Goal: Information Seeking & Learning: Find specific fact

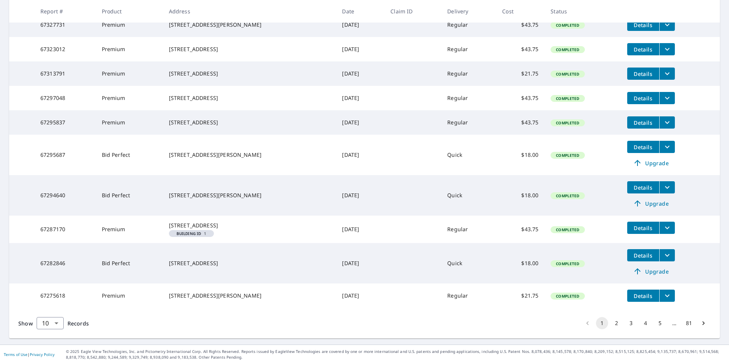
scroll to position [182, 0]
click at [54, 320] on body "AM AM Dashboard Order History Order AM Dashboard / Order History Order History …" at bounding box center [364, 182] width 729 height 364
click at [51, 346] on li "100" at bounding box center [49, 348] width 27 height 14
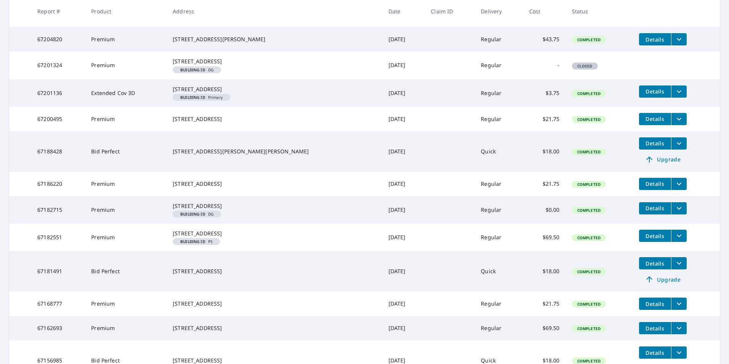
scroll to position [686, 0]
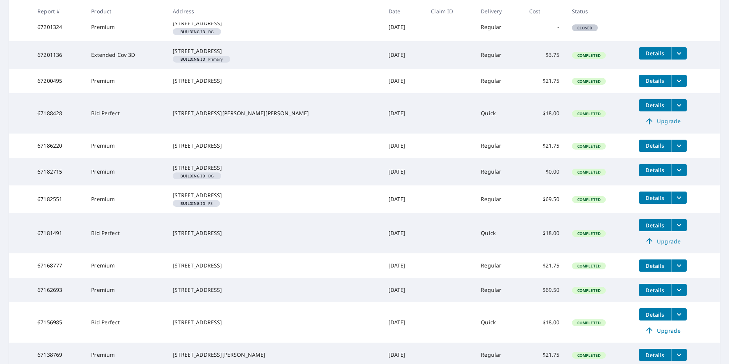
drag, startPoint x: 234, startPoint y: 324, endPoint x: 173, endPoint y: 316, distance: 61.5
click at [173, 253] on td "[STREET_ADDRESS]" at bounding box center [274, 233] width 215 height 40
drag, startPoint x: 173, startPoint y: 316, endPoint x: 197, endPoint y: 319, distance: 23.5
copy div "[STREET_ADDRESS]"
drag, startPoint x: 232, startPoint y: 220, endPoint x: 172, endPoint y: 211, distance: 60.5
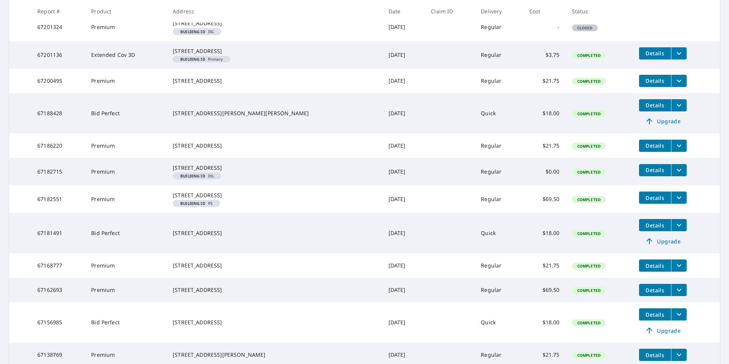
click at [172, 158] on td "[STREET_ADDRESS]" at bounding box center [274, 145] width 215 height 24
drag, startPoint x: 172, startPoint y: 211, endPoint x: 185, endPoint y: 216, distance: 14.4
copy div "[STREET_ADDRESS]"
drag, startPoint x: 228, startPoint y: 184, endPoint x: 169, endPoint y: 179, distance: 59.7
click at [169, 133] on td "[STREET_ADDRESS][PERSON_NAME][PERSON_NAME]" at bounding box center [274, 113] width 215 height 40
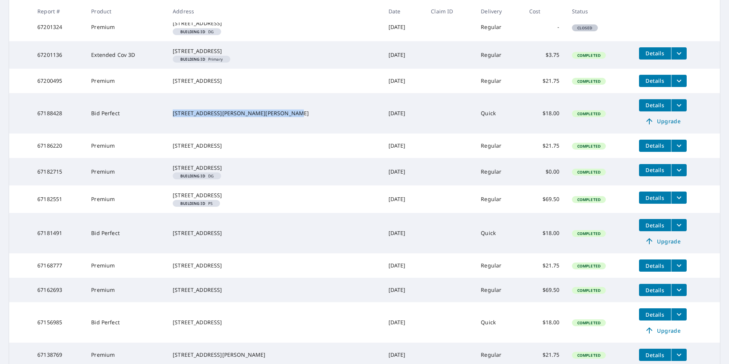
drag, startPoint x: 169, startPoint y: 179, endPoint x: 188, endPoint y: 181, distance: 19.2
copy div "[STREET_ADDRESS][PERSON_NAME][PERSON_NAME]"
drag, startPoint x: 223, startPoint y: 152, endPoint x: 173, endPoint y: 143, distance: 51.4
click at [173, 93] on td "[STREET_ADDRESS]" at bounding box center [274, 81] width 215 height 24
drag, startPoint x: 173, startPoint y: 143, endPoint x: 181, endPoint y: 143, distance: 8.4
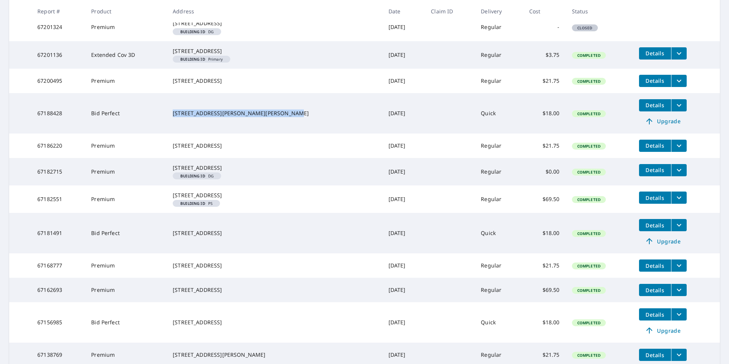
copy div "[STREET_ADDRESS]"
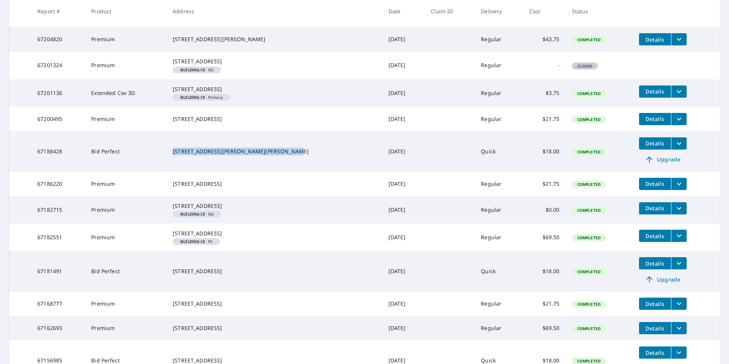
drag, startPoint x: 219, startPoint y: 154, endPoint x: 170, endPoint y: 147, distance: 49.2
click at [170, 107] on td "[STREET_ADDRESS] Building ID Primary" at bounding box center [274, 92] width 215 height 27
drag, startPoint x: 170, startPoint y: 147, endPoint x: 201, endPoint y: 149, distance: 31.3
copy div "[STREET_ADDRESS]"
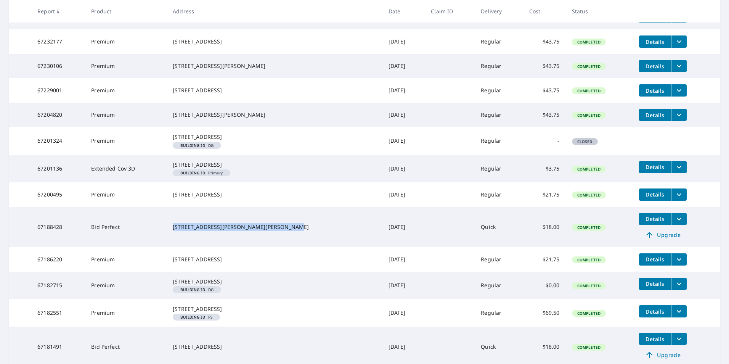
scroll to position [572, 0]
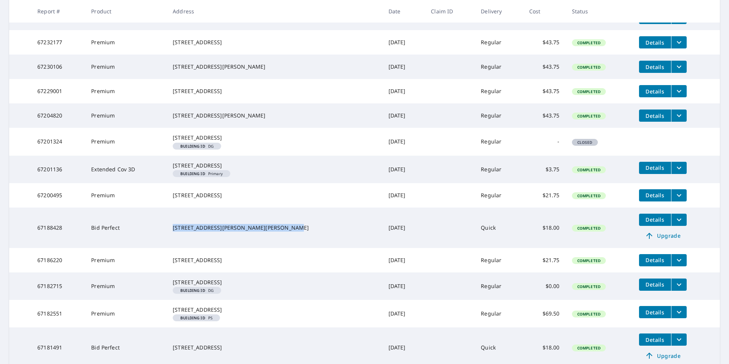
drag, startPoint x: 225, startPoint y: 168, endPoint x: 169, endPoint y: 160, distance: 56.5
click at [169, 128] on td "[STREET_ADDRESS][PERSON_NAME]" at bounding box center [274, 115] width 215 height 24
drag, startPoint x: 169, startPoint y: 160, endPoint x: 188, endPoint y: 164, distance: 19.0
copy div "[STREET_ADDRESS][PERSON_NAME]"
drag, startPoint x: 223, startPoint y: 138, endPoint x: 156, endPoint y: 135, distance: 66.8
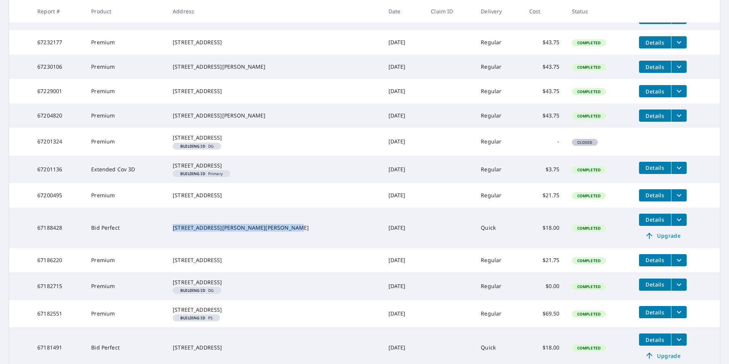
click at [156, 103] on tr "67229001 Premium [STREET_ADDRESS] [DATE] Regular $43.75 Completed Details" at bounding box center [364, 91] width 711 height 24
drag, startPoint x: 156, startPoint y: 135, endPoint x: 198, endPoint y: 136, distance: 42.4
copy tr "[STREET_ADDRESS]"
drag, startPoint x: 62, startPoint y: 138, endPoint x: 38, endPoint y: 139, distance: 24.1
click at [38, 103] on td "67229001" at bounding box center [58, 91] width 54 height 24
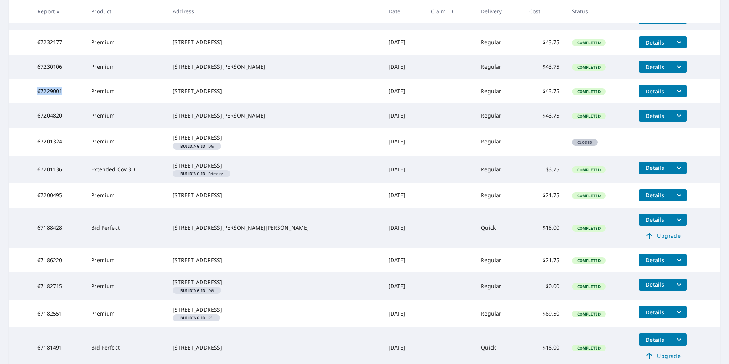
drag, startPoint x: 38, startPoint y: 139, endPoint x: 56, endPoint y: 139, distance: 17.5
copy td "67229001"
drag, startPoint x: 239, startPoint y: 112, endPoint x: 172, endPoint y: 106, distance: 67.7
click at [172, 79] on td "[STREET_ADDRESS][PERSON_NAME]" at bounding box center [274, 67] width 215 height 24
drag, startPoint x: 172, startPoint y: 106, endPoint x: 198, endPoint y: 106, distance: 25.9
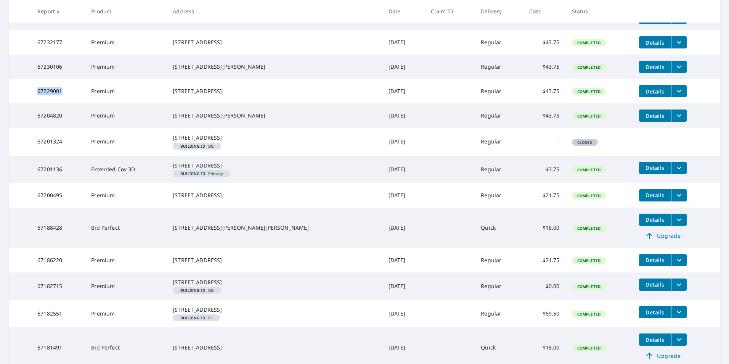
copy div "[STREET_ADDRESS][PERSON_NAME]"
drag, startPoint x: 65, startPoint y: 110, endPoint x: 38, endPoint y: 110, distance: 27.1
click at [38, 79] on td "67230106" at bounding box center [58, 67] width 54 height 24
drag, startPoint x: 38, startPoint y: 110, endPoint x: 58, endPoint y: 110, distance: 19.4
copy td "67230106"
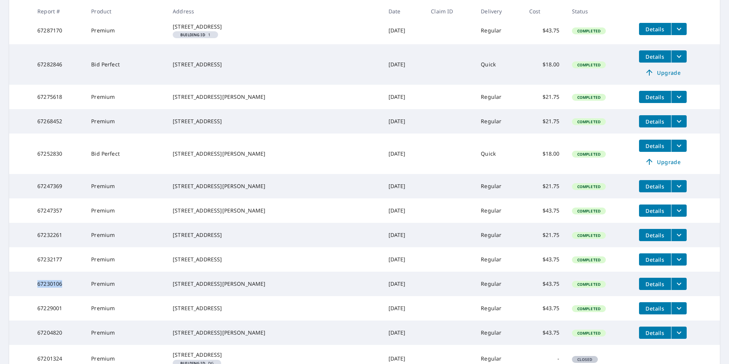
scroll to position [343, 0]
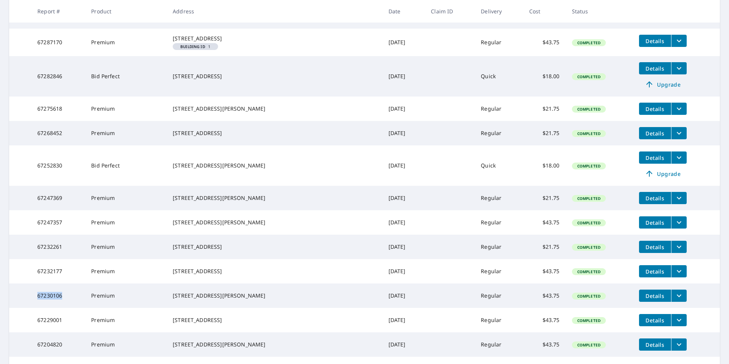
drag, startPoint x: 279, startPoint y: 314, endPoint x: 174, endPoint y: 308, distance: 105.0
click at [174, 275] on div "[STREET_ADDRESS]" at bounding box center [274, 271] width 203 height 8
drag, startPoint x: 174, startPoint y: 308, endPoint x: 193, endPoint y: 313, distance: 19.6
drag, startPoint x: 64, startPoint y: 311, endPoint x: 33, endPoint y: 315, distance: 31.9
click at [33, 283] on td "67232177" at bounding box center [58, 271] width 54 height 24
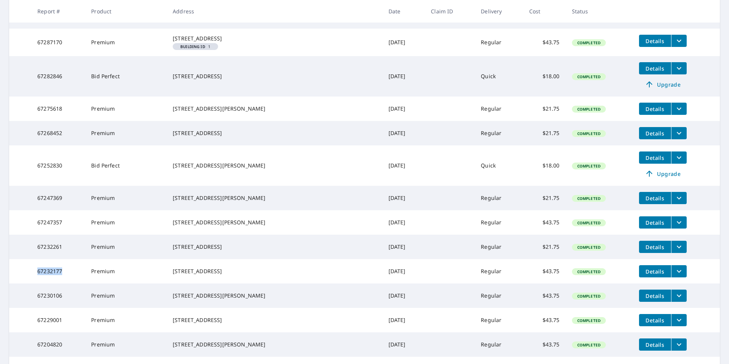
drag, startPoint x: 33, startPoint y: 315, endPoint x: 51, endPoint y: 314, distance: 18.0
drag, startPoint x: 278, startPoint y: 288, endPoint x: 173, endPoint y: 283, distance: 104.9
click at [173, 259] on td "[STREET_ADDRESS]" at bounding box center [274, 246] width 215 height 24
drag, startPoint x: 173, startPoint y: 283, endPoint x: 199, endPoint y: 285, distance: 26.0
drag, startPoint x: 63, startPoint y: 283, endPoint x: 33, endPoint y: 283, distance: 30.1
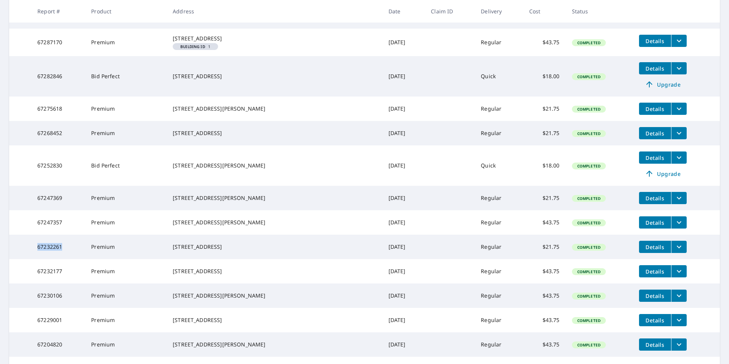
click at [33, 259] on td "67232261" at bounding box center [58, 246] width 54 height 24
drag, startPoint x: 33, startPoint y: 283, endPoint x: 55, endPoint y: 286, distance: 22.6
drag, startPoint x: 228, startPoint y: 261, endPoint x: 175, endPoint y: 252, distance: 53.7
click at [175, 226] on div "[STREET_ADDRESS][PERSON_NAME]" at bounding box center [274, 222] width 203 height 8
drag, startPoint x: 175, startPoint y: 252, endPoint x: 190, endPoint y: 257, distance: 16.5
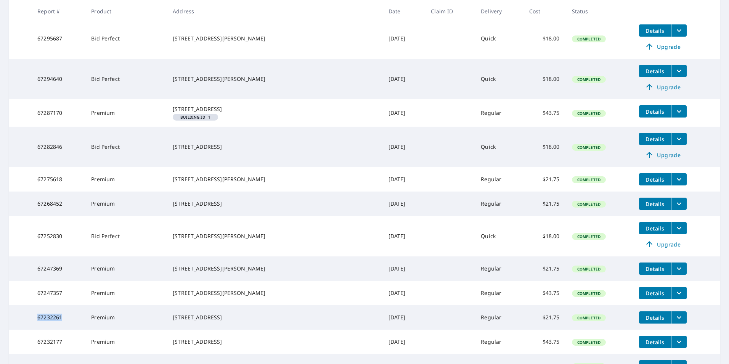
scroll to position [267, 0]
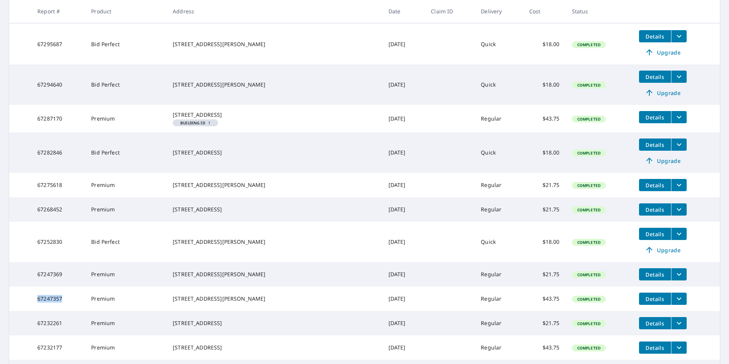
drag, startPoint x: 63, startPoint y: 332, endPoint x: 37, endPoint y: 331, distance: 25.9
click at [37, 311] on td "67247357" at bounding box center [58, 298] width 54 height 24
drag, startPoint x: 37, startPoint y: 331, endPoint x: 56, endPoint y: 335, distance: 19.8
drag, startPoint x: 232, startPoint y: 308, endPoint x: 171, endPoint y: 304, distance: 61.1
click at [171, 286] on td "[STREET_ADDRESS][PERSON_NAME]" at bounding box center [274, 274] width 215 height 24
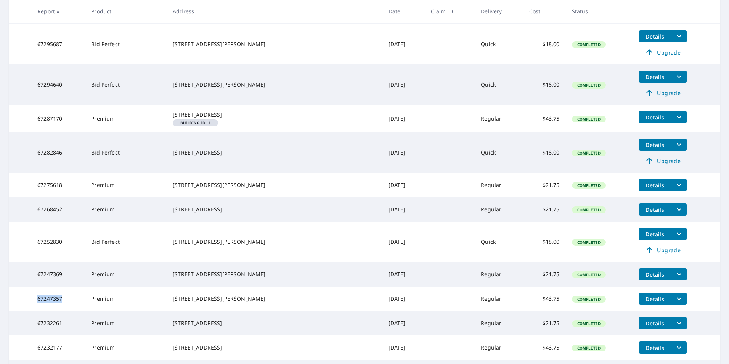
drag, startPoint x: 171, startPoint y: 304, endPoint x: 188, endPoint y: 305, distance: 16.4
drag, startPoint x: 63, startPoint y: 305, endPoint x: 35, endPoint y: 306, distance: 27.9
click at [35, 286] on td "67247369" at bounding box center [58, 274] width 54 height 24
drag, startPoint x: 35, startPoint y: 306, endPoint x: 56, endPoint y: 306, distance: 20.6
drag, startPoint x: 229, startPoint y: 274, endPoint x: 174, endPoint y: 268, distance: 56.0
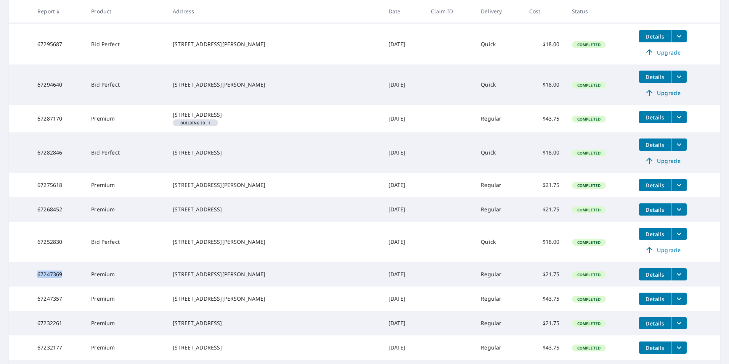
click at [174, 262] on td "[STREET_ADDRESS][PERSON_NAME]" at bounding box center [274, 241] width 215 height 40
drag, startPoint x: 174, startPoint y: 268, endPoint x: 183, endPoint y: 268, distance: 9.2
drag, startPoint x: 64, startPoint y: 273, endPoint x: 37, endPoint y: 273, distance: 27.8
click at [37, 262] on td "67252830" at bounding box center [58, 241] width 54 height 40
drag, startPoint x: 37, startPoint y: 273, endPoint x: 44, endPoint y: 271, distance: 7.7
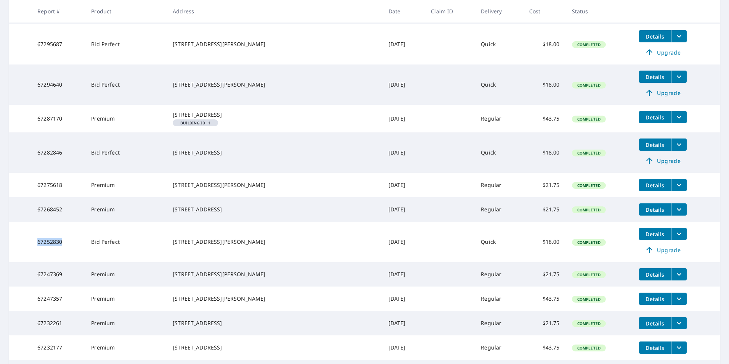
drag, startPoint x: 231, startPoint y: 242, endPoint x: 172, endPoint y: 234, distance: 59.9
click at [172, 221] on td "[STREET_ADDRESS]" at bounding box center [274, 209] width 215 height 24
drag, startPoint x: 172, startPoint y: 234, endPoint x: 189, endPoint y: 236, distance: 17.6
drag, startPoint x: 64, startPoint y: 237, endPoint x: 34, endPoint y: 239, distance: 30.1
click at [34, 221] on td "67268452" at bounding box center [58, 209] width 54 height 24
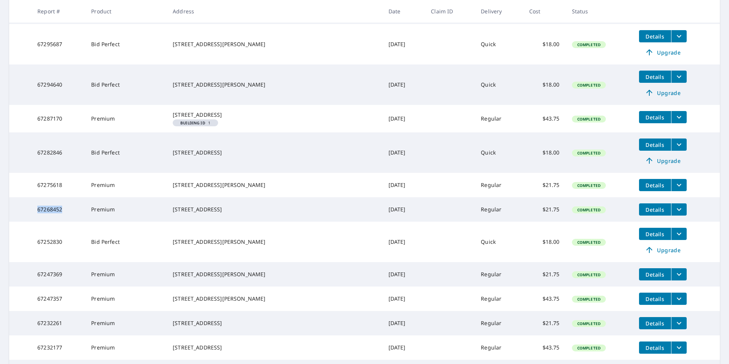
drag, startPoint x: 34, startPoint y: 239, endPoint x: 49, endPoint y: 239, distance: 15.6
drag, startPoint x: 234, startPoint y: 212, endPoint x: 175, endPoint y: 206, distance: 59.0
click at [175, 189] on div "[STREET_ADDRESS][PERSON_NAME]" at bounding box center [274, 185] width 203 height 8
drag, startPoint x: 175, startPoint y: 206, endPoint x: 216, endPoint y: 215, distance: 41.6
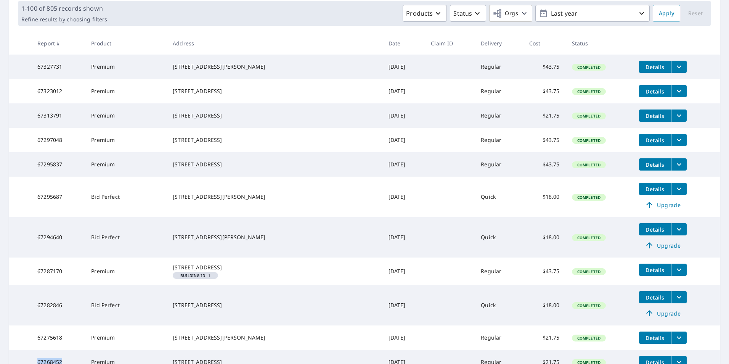
scroll to position [152, 0]
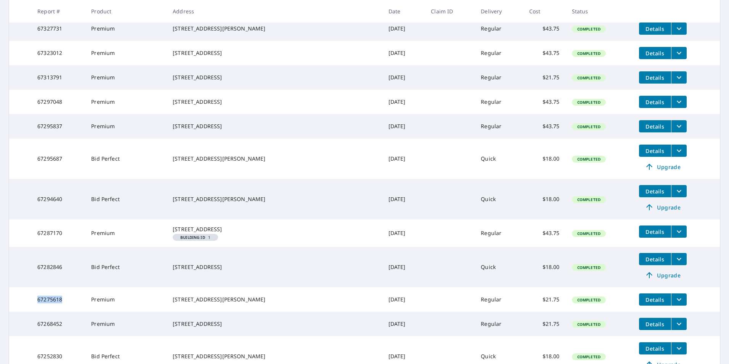
drag, startPoint x: 63, startPoint y: 324, endPoint x: 39, endPoint y: 326, distance: 23.7
click at [39, 311] on td "67275618" at bounding box center [58, 299] width 54 height 24
drag, startPoint x: 39, startPoint y: 326, endPoint x: 47, endPoint y: 326, distance: 8.0
drag, startPoint x: 234, startPoint y: 295, endPoint x: 175, endPoint y: 286, distance: 60.6
click at [175, 271] on div "[STREET_ADDRESS]" at bounding box center [274, 267] width 203 height 8
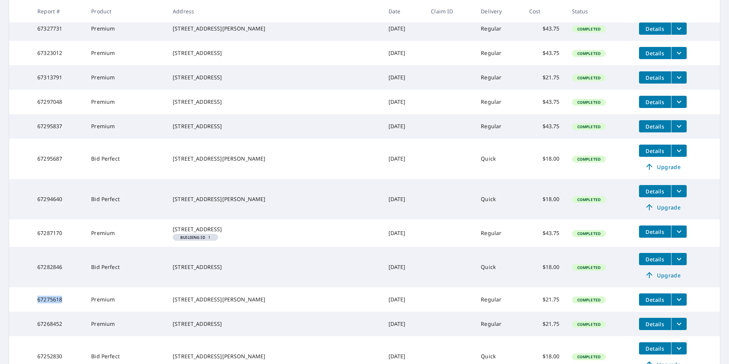
drag, startPoint x: 175, startPoint y: 286, endPoint x: 203, endPoint y: 291, distance: 28.6
drag, startPoint x: 62, startPoint y: 290, endPoint x: 32, endPoint y: 292, distance: 29.4
click at [32, 287] on td "67282846" at bounding box center [58, 267] width 54 height 40
drag, startPoint x: 32, startPoint y: 292, endPoint x: 45, endPoint y: 290, distance: 12.4
drag, startPoint x: 229, startPoint y: 253, endPoint x: 172, endPoint y: 247, distance: 57.5
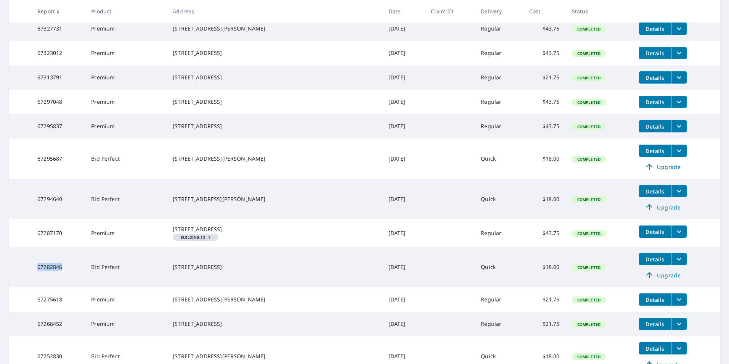
click at [172, 247] on td "[STREET_ADDRESS]" at bounding box center [274, 232] width 215 height 27
drag, startPoint x: 172, startPoint y: 247, endPoint x: 184, endPoint y: 247, distance: 11.8
drag, startPoint x: 63, startPoint y: 253, endPoint x: 35, endPoint y: 257, distance: 27.7
click at [35, 247] on td "67287170" at bounding box center [58, 232] width 54 height 27
drag, startPoint x: 35, startPoint y: 257, endPoint x: 49, endPoint y: 254, distance: 13.7
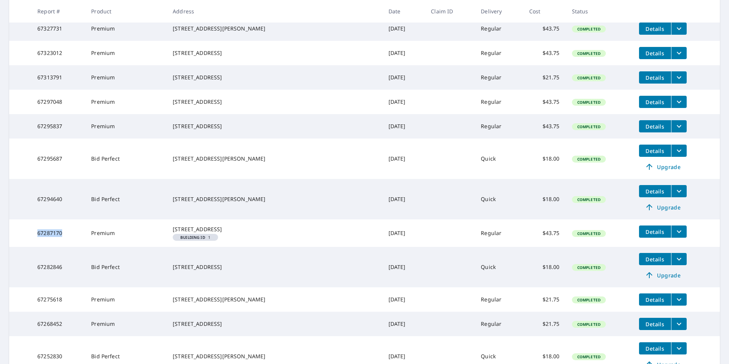
drag, startPoint x: 219, startPoint y: 219, endPoint x: 163, endPoint y: 210, distance: 57.2
click at [163, 210] on tr "67294640 Bid Perfect [STREET_ADDRESS][PERSON_NAME] [DATE] Quick $18.00 Complete…" at bounding box center [364, 199] width 711 height 40
drag, startPoint x: 163, startPoint y: 210, endPoint x: 201, endPoint y: 217, distance: 39.2
drag, startPoint x: 221, startPoint y: 178, endPoint x: 164, endPoint y: 174, distance: 58.1
click at [164, 174] on tr "67295687 Bid Perfect [STREET_ADDRESS][PERSON_NAME] [DATE] Quick $18.00 Complete…" at bounding box center [364, 158] width 711 height 40
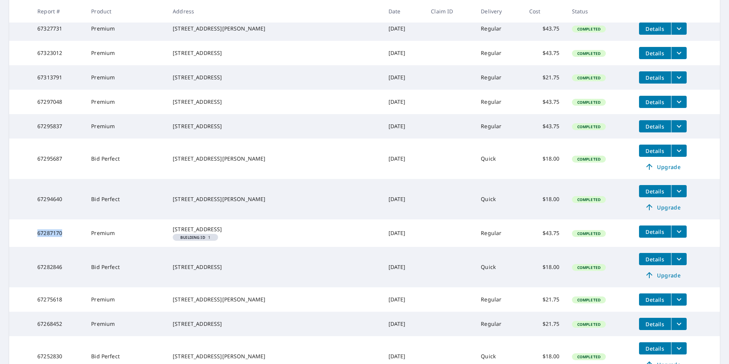
drag, startPoint x: 164, startPoint y: 174, endPoint x: 197, endPoint y: 177, distance: 33.6
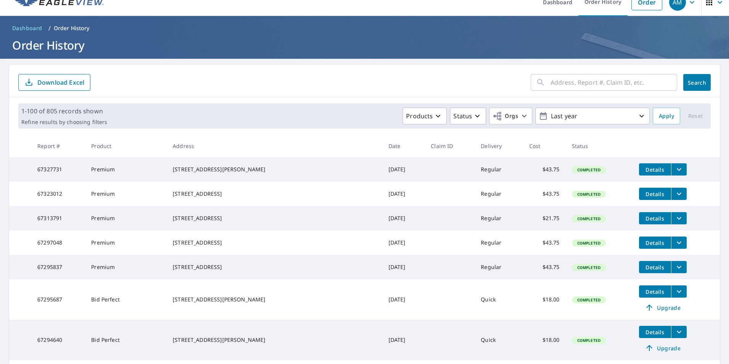
scroll to position [0, 0]
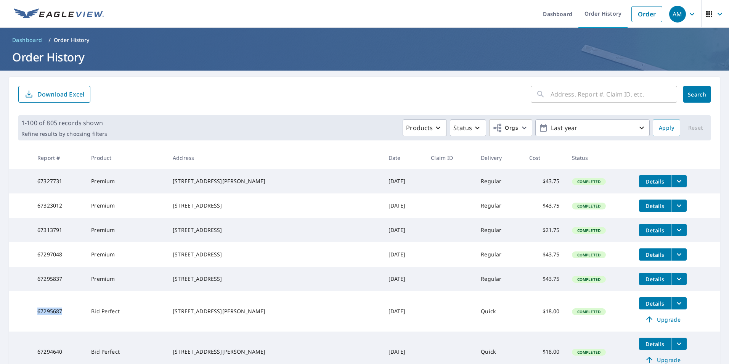
drag, startPoint x: 64, startPoint y: 328, endPoint x: 33, endPoint y: 328, distance: 30.9
click at [33, 328] on td "67295687" at bounding box center [58, 311] width 54 height 40
drag, startPoint x: 33, startPoint y: 328, endPoint x: 48, endPoint y: 326, distance: 15.4
drag, startPoint x: 228, startPoint y: 294, endPoint x: 173, endPoint y: 289, distance: 55.2
click at [173, 289] on td "[STREET_ADDRESS]" at bounding box center [274, 278] width 215 height 24
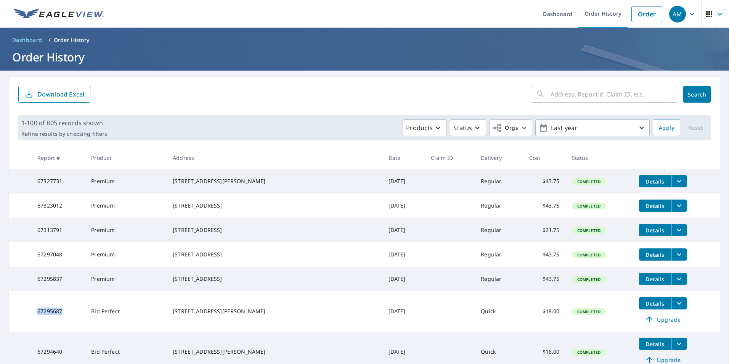
drag, startPoint x: 173, startPoint y: 289, endPoint x: 199, endPoint y: 295, distance: 26.6
drag, startPoint x: 61, startPoint y: 293, endPoint x: 33, endPoint y: 294, distance: 28.6
click at [33, 291] on td "67295837" at bounding box center [58, 278] width 54 height 24
drag, startPoint x: 33, startPoint y: 294, endPoint x: 40, endPoint y: 293, distance: 7.8
drag, startPoint x: 223, startPoint y: 268, endPoint x: 172, endPoint y: 263, distance: 51.3
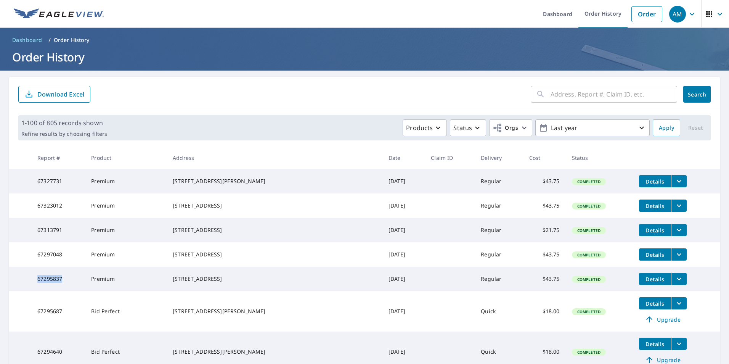
click at [172, 263] on td "[STREET_ADDRESS]" at bounding box center [274, 254] width 215 height 24
drag, startPoint x: 172, startPoint y: 263, endPoint x: 189, endPoint y: 266, distance: 17.4
drag, startPoint x: 65, startPoint y: 264, endPoint x: 34, endPoint y: 266, distance: 31.0
click at [34, 266] on td "67297048" at bounding box center [58, 254] width 54 height 24
drag, startPoint x: 34, startPoint y: 266, endPoint x: 55, endPoint y: 265, distance: 20.6
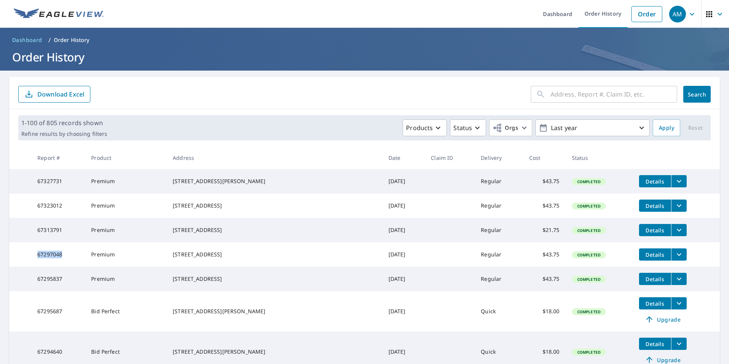
drag, startPoint x: 217, startPoint y: 241, endPoint x: 169, endPoint y: 232, distance: 49.3
click at [169, 232] on td "[STREET_ADDRESS]" at bounding box center [274, 230] width 215 height 24
drag, startPoint x: 169, startPoint y: 232, endPoint x: 197, endPoint y: 241, distance: 29.2
drag, startPoint x: 64, startPoint y: 238, endPoint x: 35, endPoint y: 242, distance: 29.6
click at [35, 242] on td "67313791" at bounding box center [58, 230] width 54 height 24
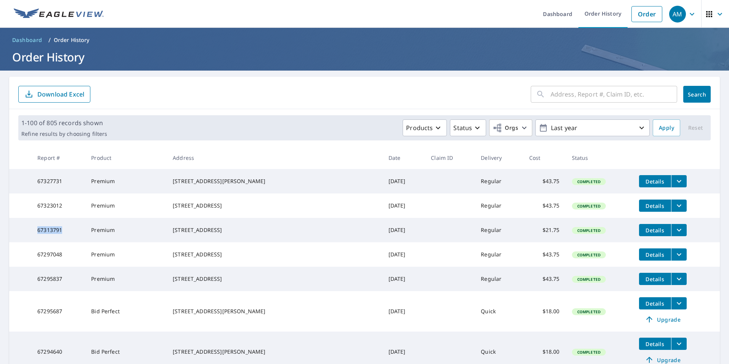
drag, startPoint x: 226, startPoint y: 213, endPoint x: 171, endPoint y: 210, distance: 55.0
click at [171, 210] on td "[STREET_ADDRESS]" at bounding box center [274, 205] width 215 height 24
drag, startPoint x: 171, startPoint y: 210, endPoint x: 190, endPoint y: 210, distance: 19.1
drag, startPoint x: 62, startPoint y: 209, endPoint x: 34, endPoint y: 211, distance: 28.3
click at [34, 211] on td "67323012" at bounding box center [58, 205] width 54 height 24
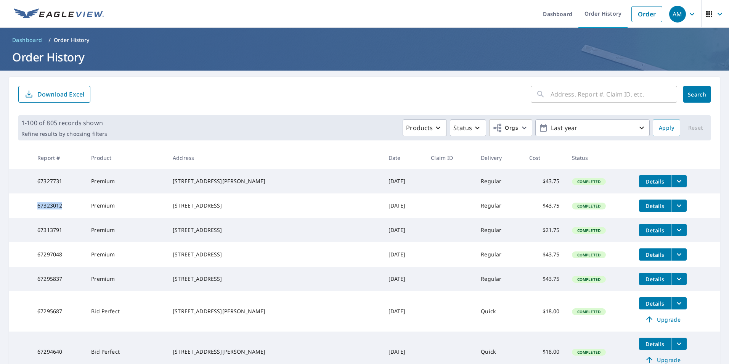
drag, startPoint x: 34, startPoint y: 211, endPoint x: 59, endPoint y: 211, distance: 25.5
drag, startPoint x: 235, startPoint y: 186, endPoint x: 165, endPoint y: 183, distance: 70.2
click at [165, 183] on tr "67327731 Premium [STREET_ADDRESS][PERSON_NAME] [DATE] Regular $43.75 Completed …" at bounding box center [364, 181] width 711 height 24
drag, startPoint x: 165, startPoint y: 183, endPoint x: 191, endPoint y: 185, distance: 26.0
drag, startPoint x: 60, startPoint y: 183, endPoint x: 11, endPoint y: 188, distance: 49.4
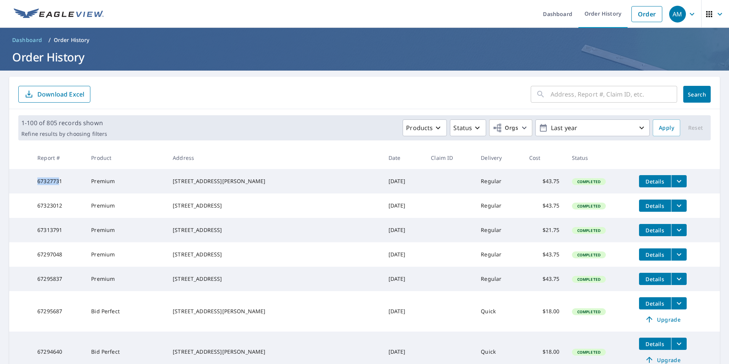
click at [11, 188] on tr "67327731 Premium [STREET_ADDRESS][PERSON_NAME] [DATE] Regular $43.75 Completed …" at bounding box center [364, 181] width 711 height 24
drag, startPoint x: 72, startPoint y: 183, endPoint x: 30, endPoint y: 185, distance: 41.6
click at [30, 185] on tr "67327731 Premium [STREET_ADDRESS][PERSON_NAME] [DATE] Regular $43.75 Completed …" at bounding box center [364, 181] width 711 height 24
drag, startPoint x: 30, startPoint y: 185, endPoint x: 35, endPoint y: 183, distance: 4.8
